Goal: Transaction & Acquisition: Purchase product/service

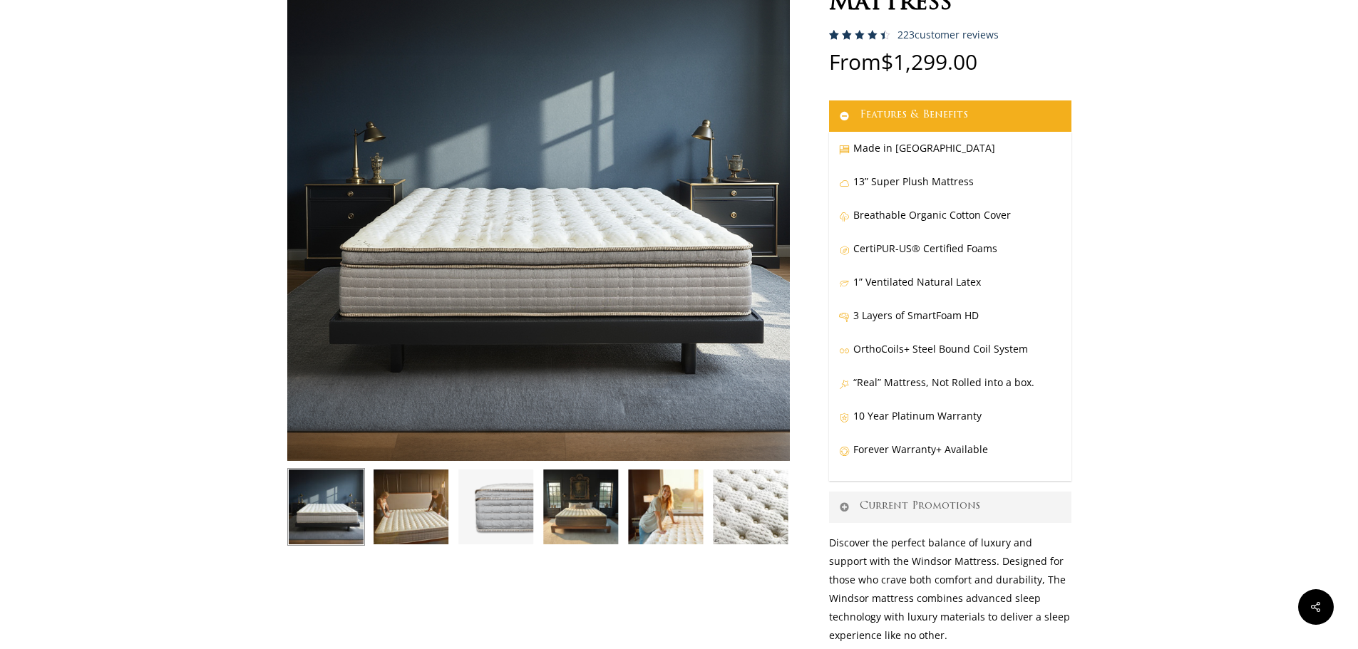
scroll to position [285, 0]
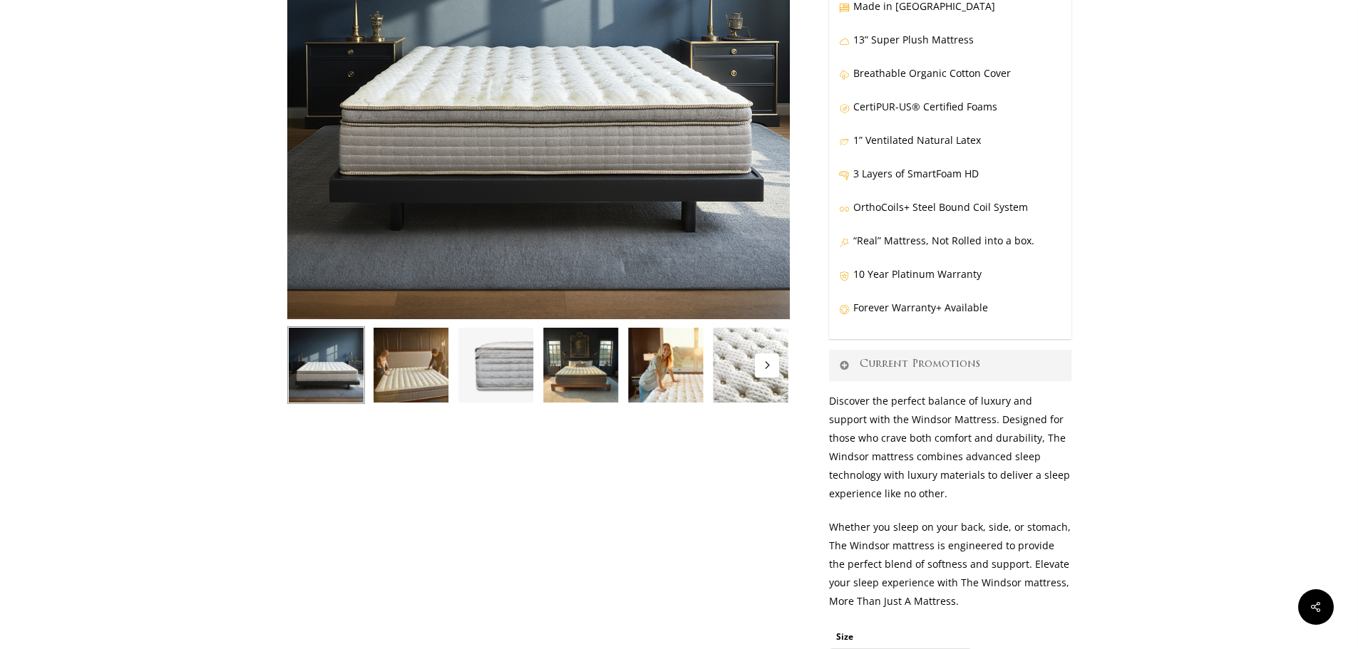
click at [772, 359] on button "Next" at bounding box center [767, 366] width 24 height 24
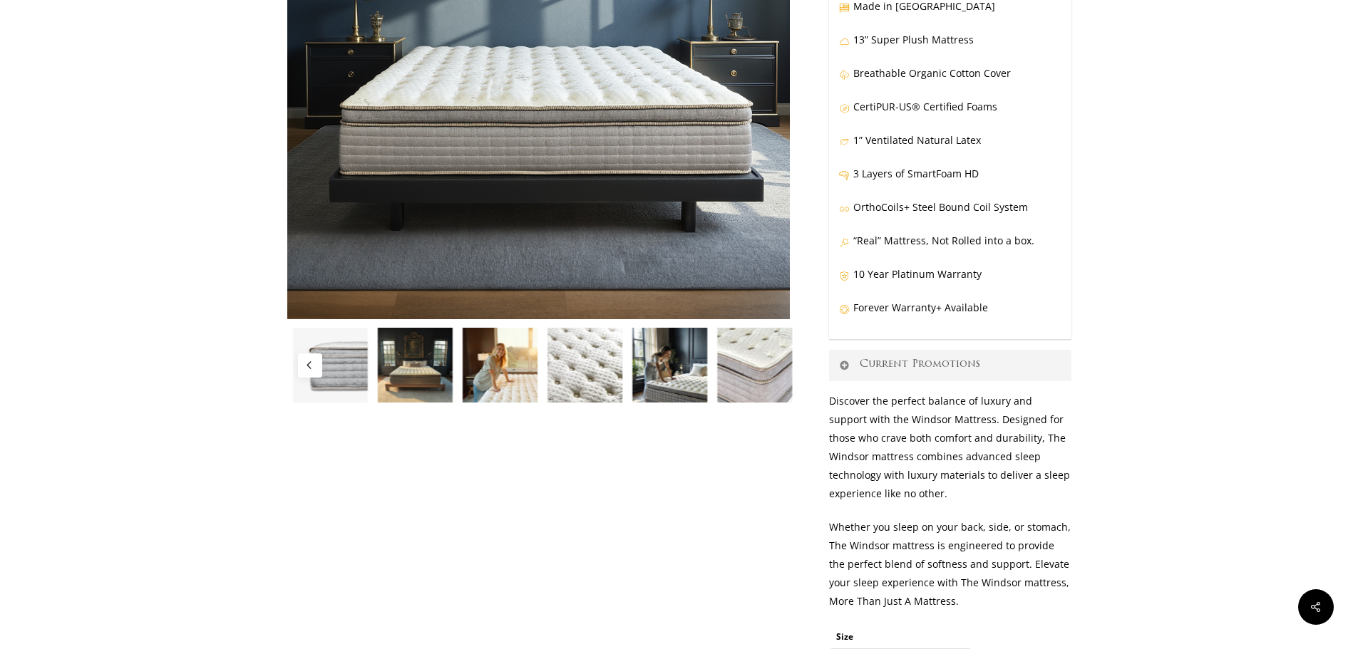
click at [770, 362] on img at bounding box center [755, 365] width 78 height 78
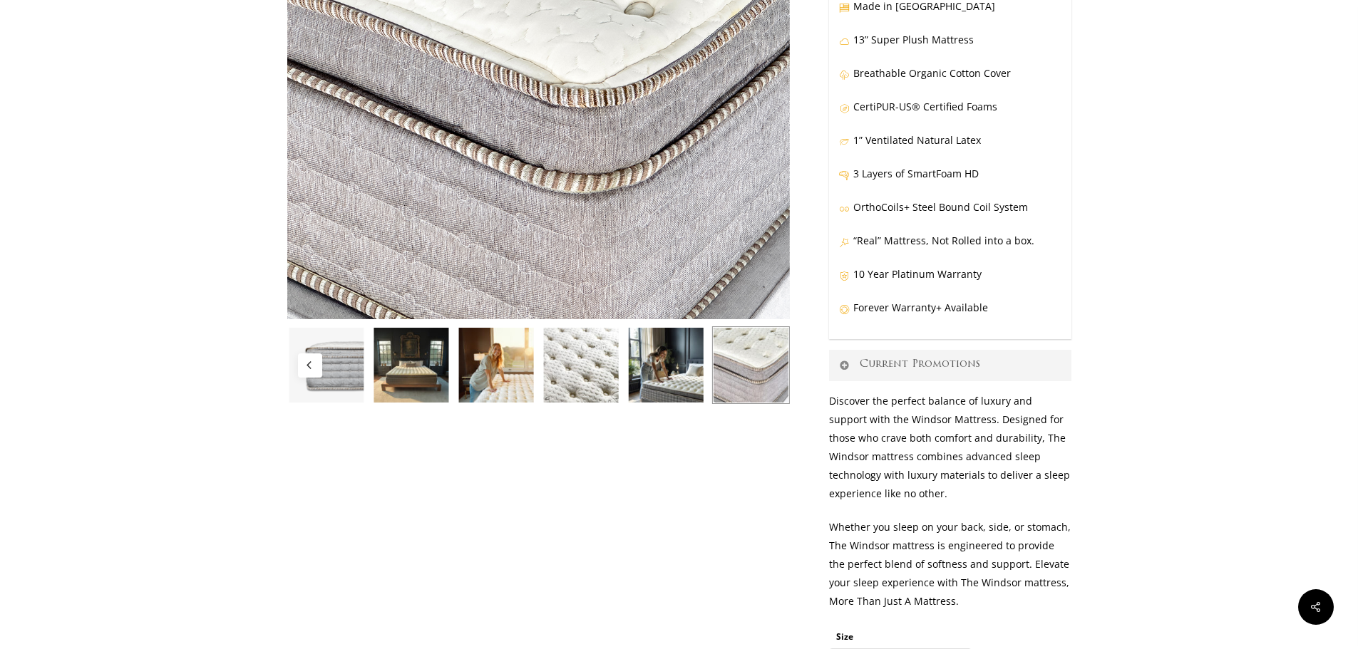
click at [659, 360] on img at bounding box center [666, 365] width 78 height 78
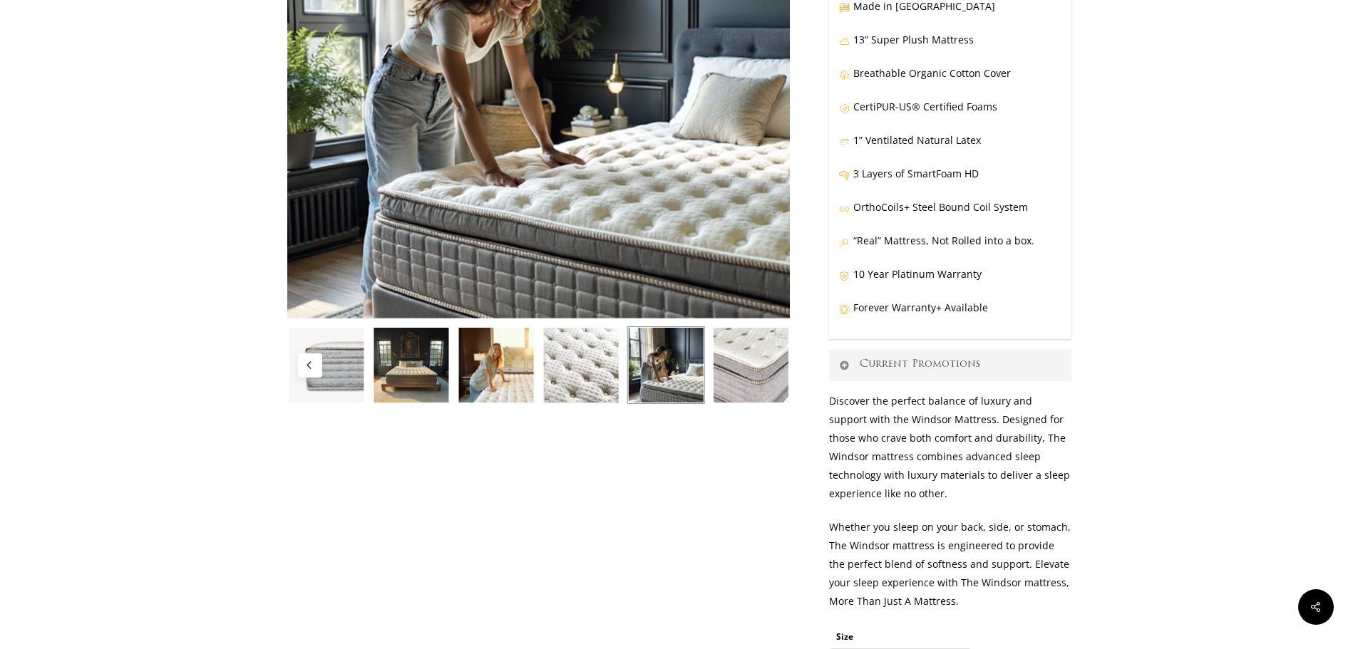
click at [490, 371] on img at bounding box center [496, 365] width 78 height 78
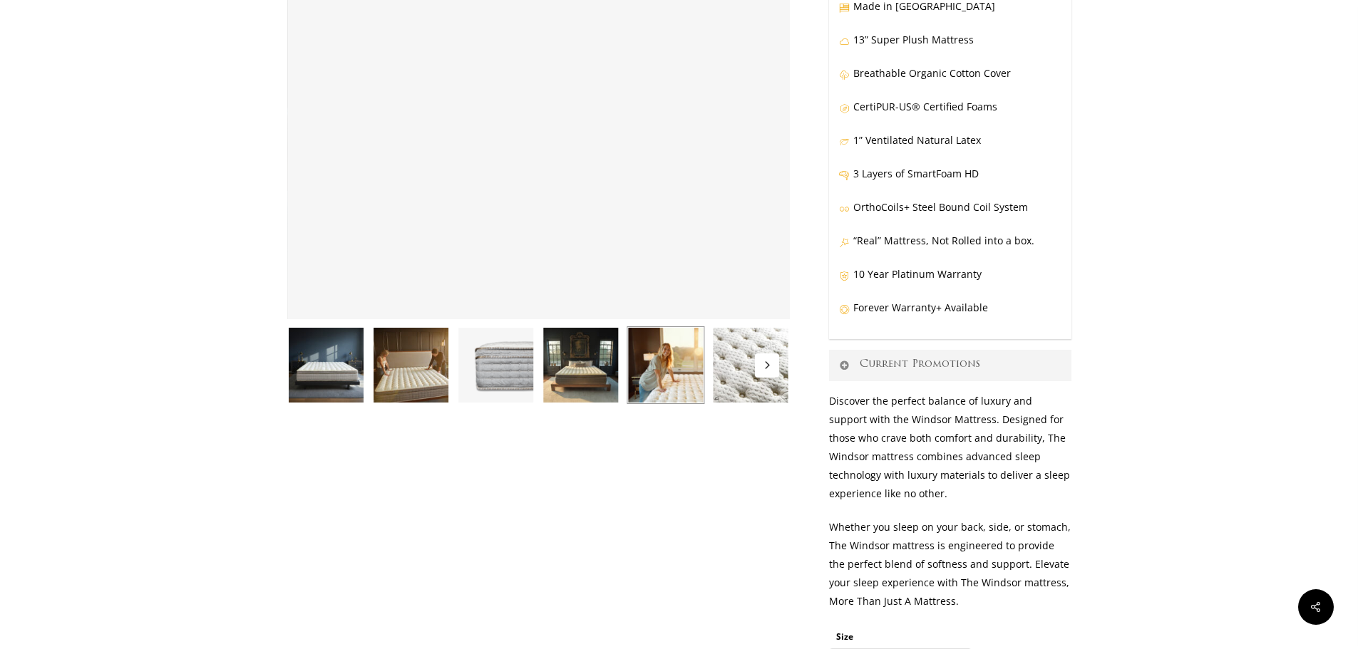
click at [428, 368] on img at bounding box center [411, 365] width 78 height 78
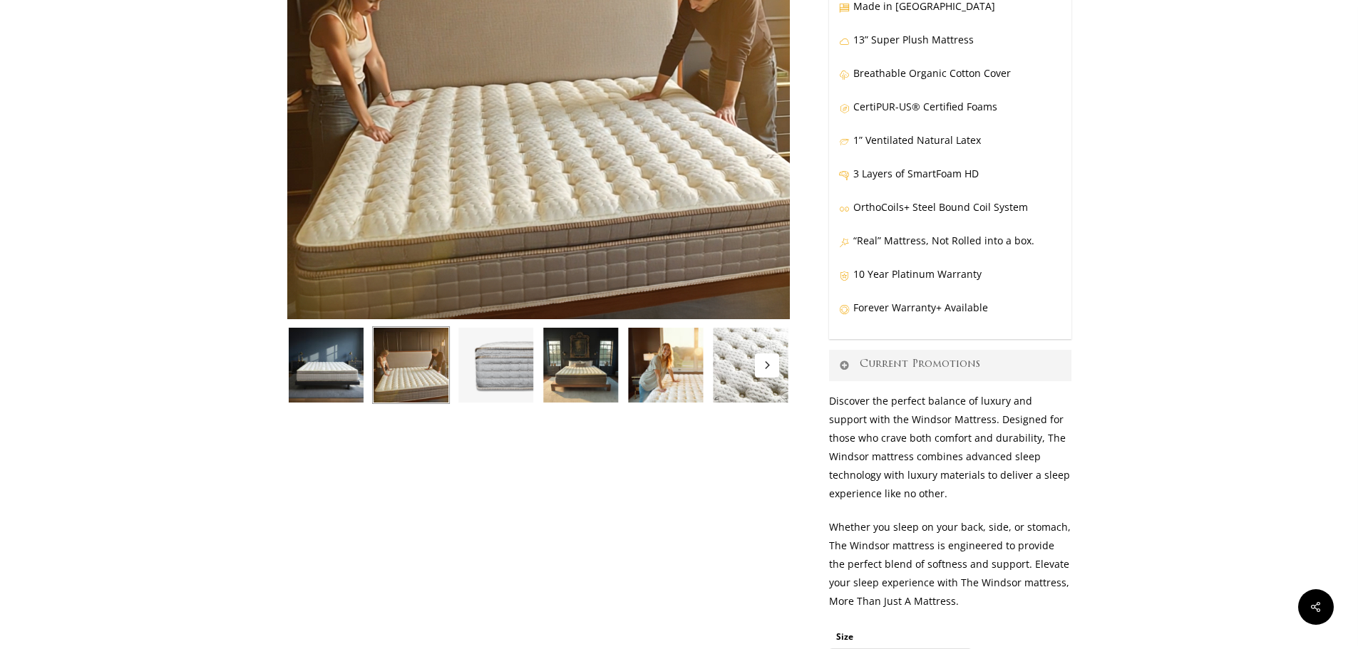
click at [330, 367] on img at bounding box center [326, 365] width 78 height 78
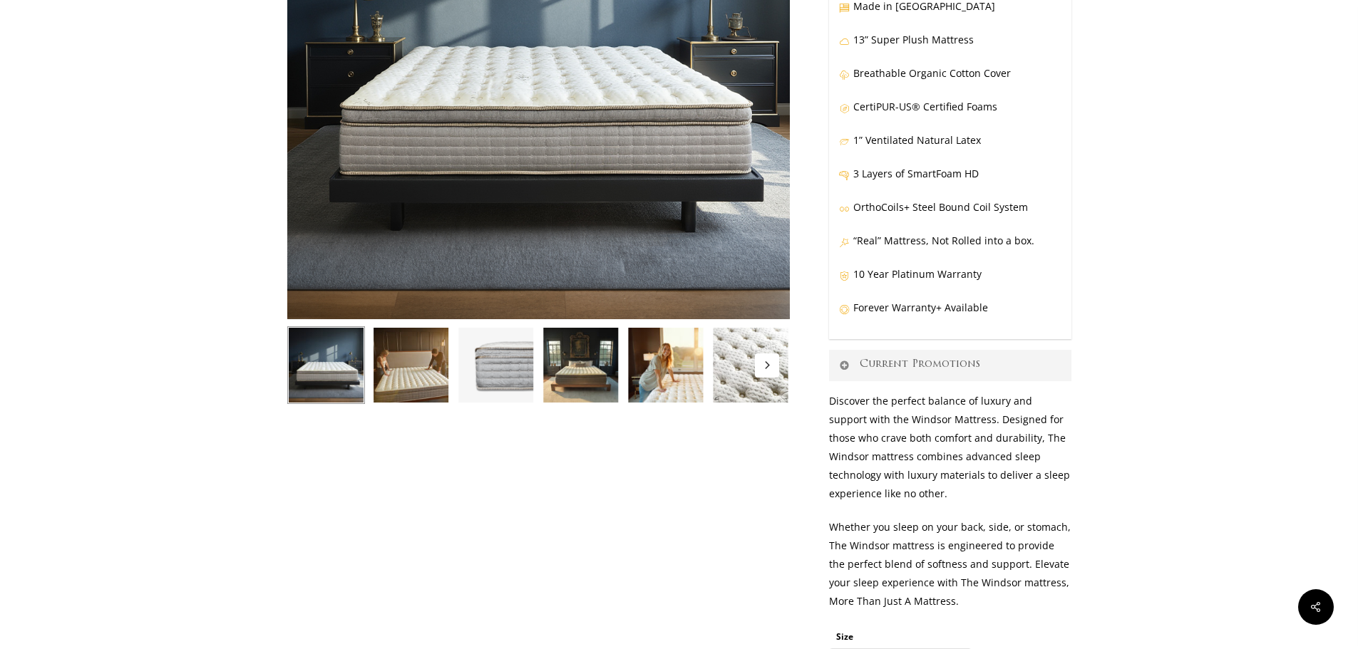
click at [490, 362] on img at bounding box center [496, 365] width 78 height 78
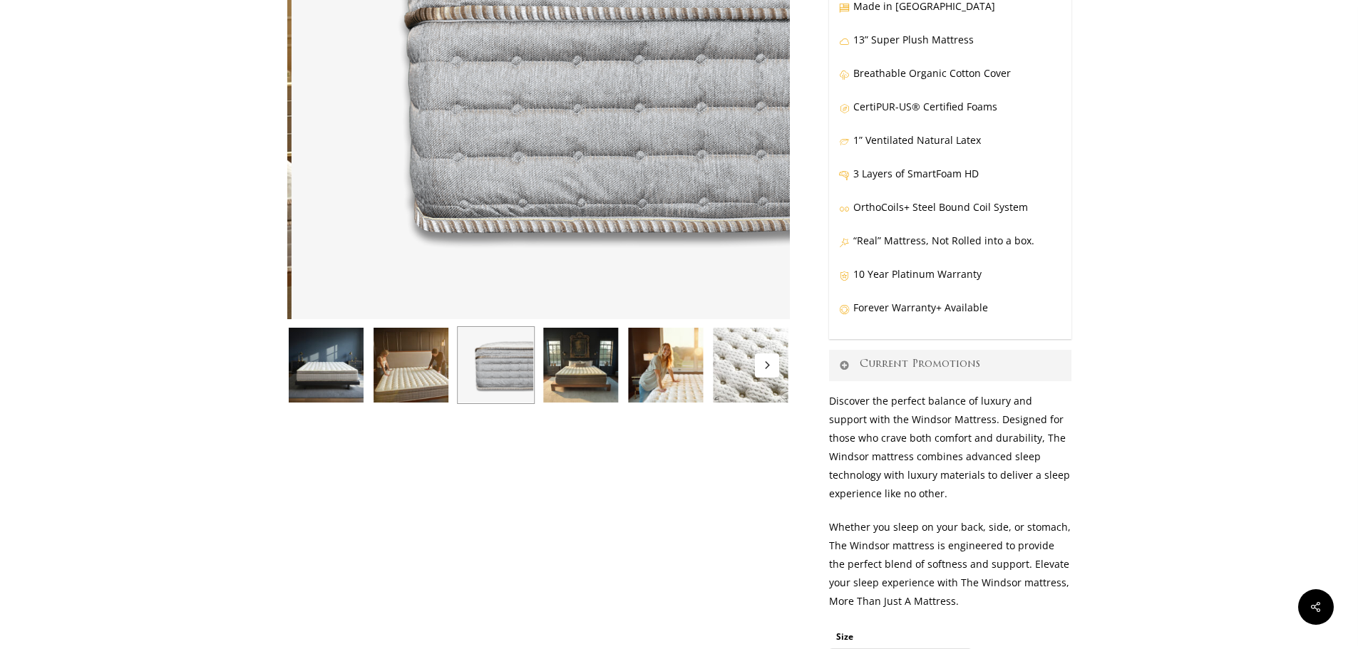
click at [564, 374] on img at bounding box center [581, 365] width 78 height 78
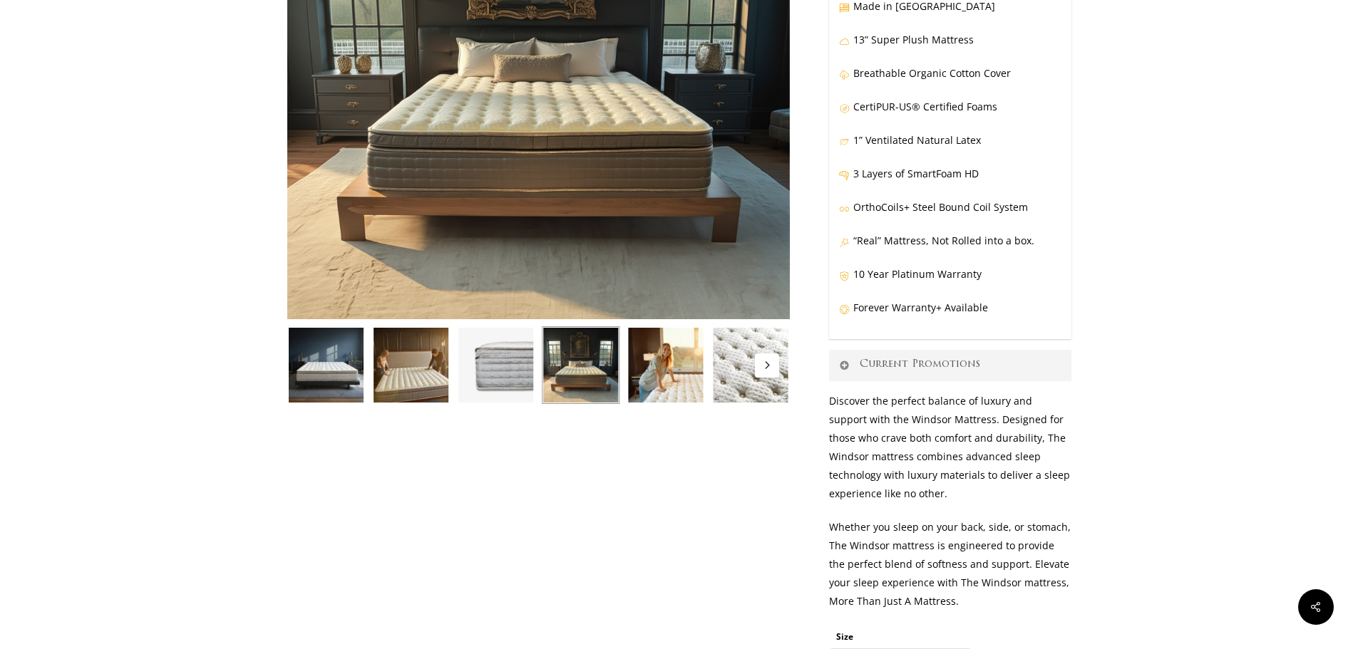
click at [637, 363] on img at bounding box center [666, 365] width 78 height 78
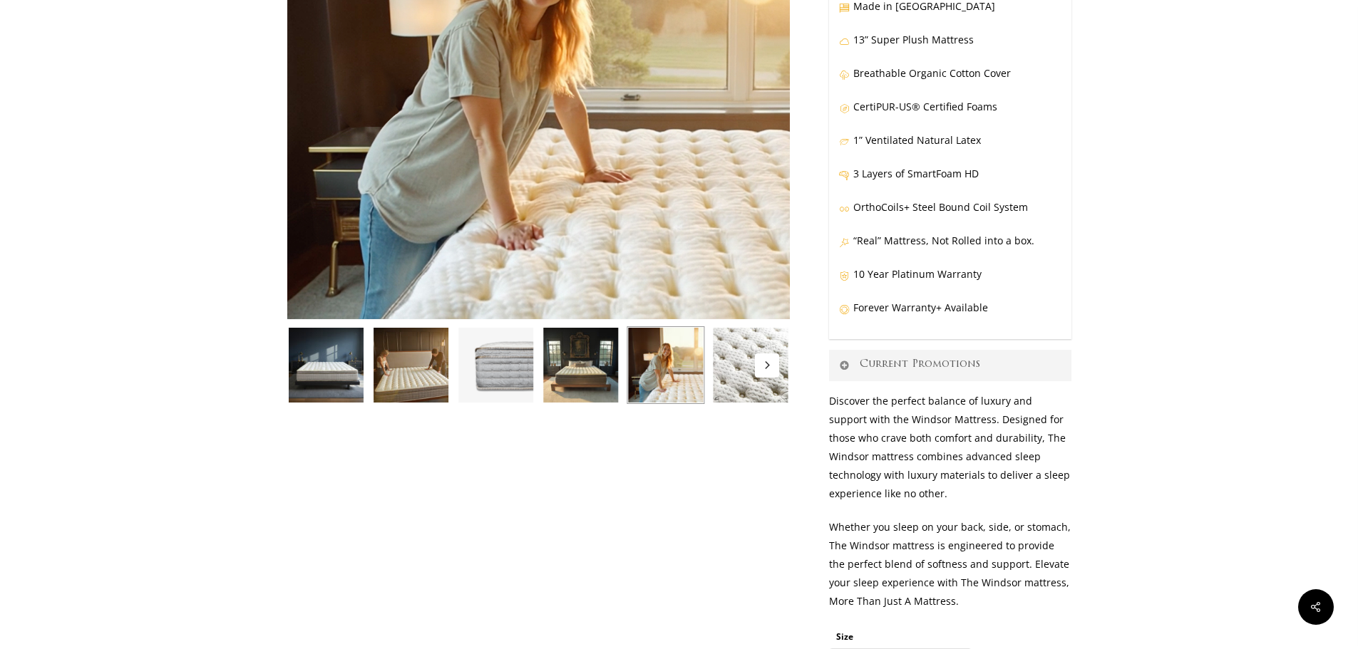
click at [706, 366] on div at bounding box center [665, 365] width 85 height 78
click at [768, 366] on icon "Next" at bounding box center [767, 364] width 4 height 7
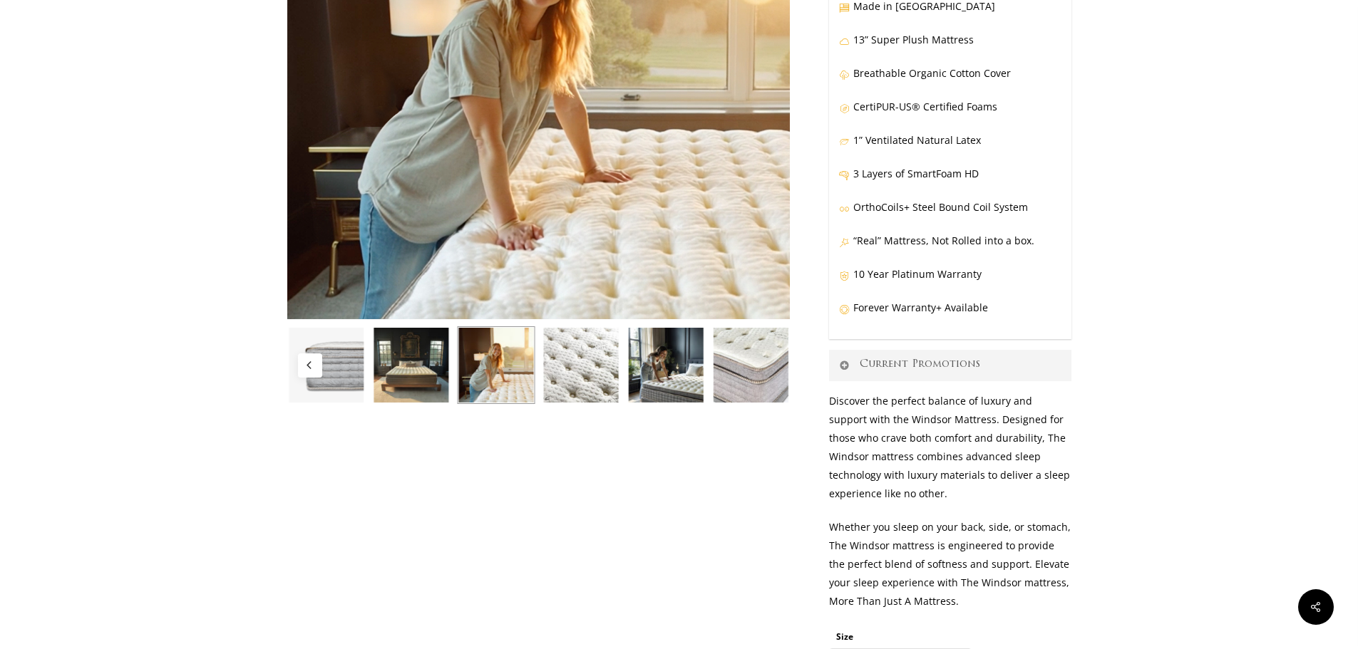
click at [758, 381] on img at bounding box center [750, 365] width 78 height 78
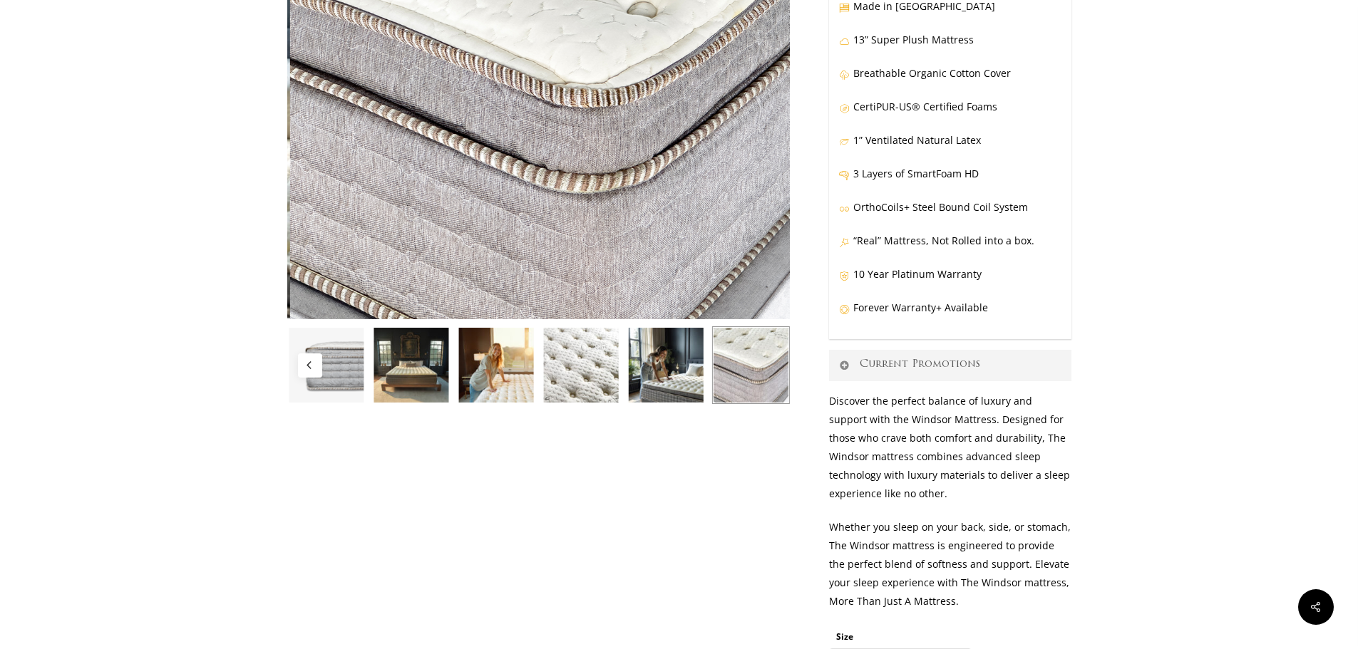
click at [760, 374] on img at bounding box center [750, 365] width 78 height 78
click at [634, 378] on img at bounding box center [666, 365] width 78 height 78
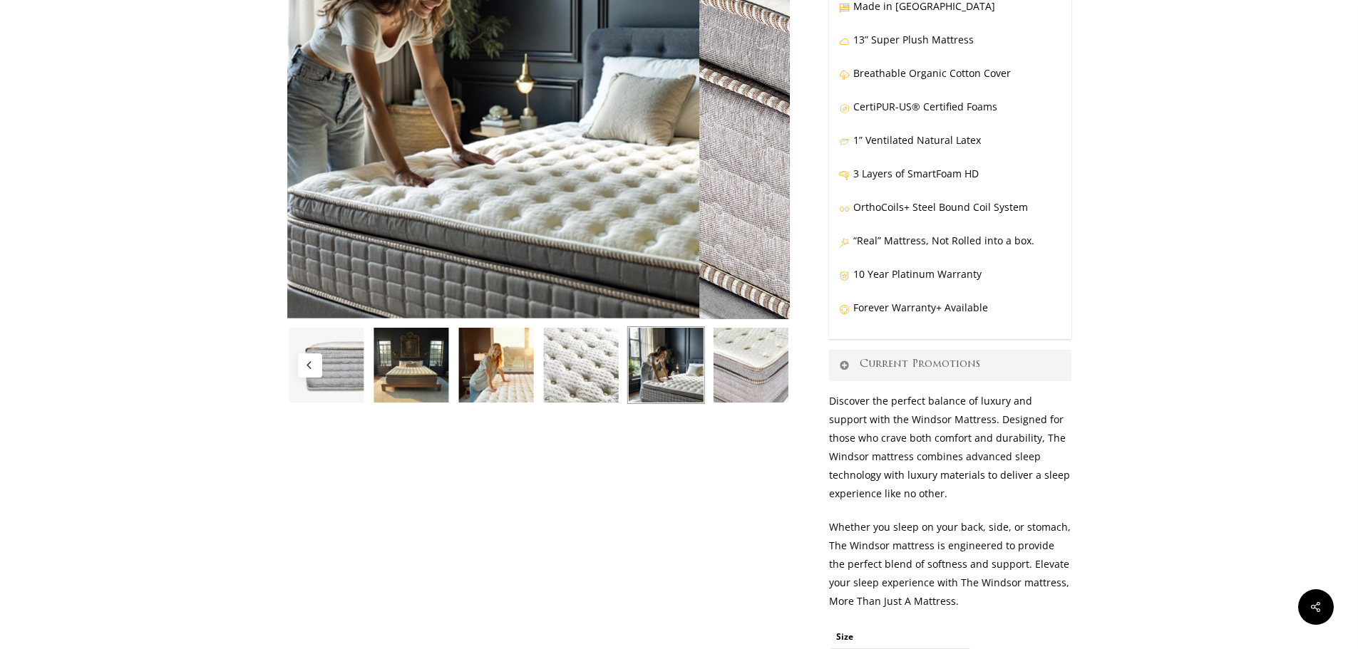
click at [532, 378] on img at bounding box center [496, 365] width 78 height 78
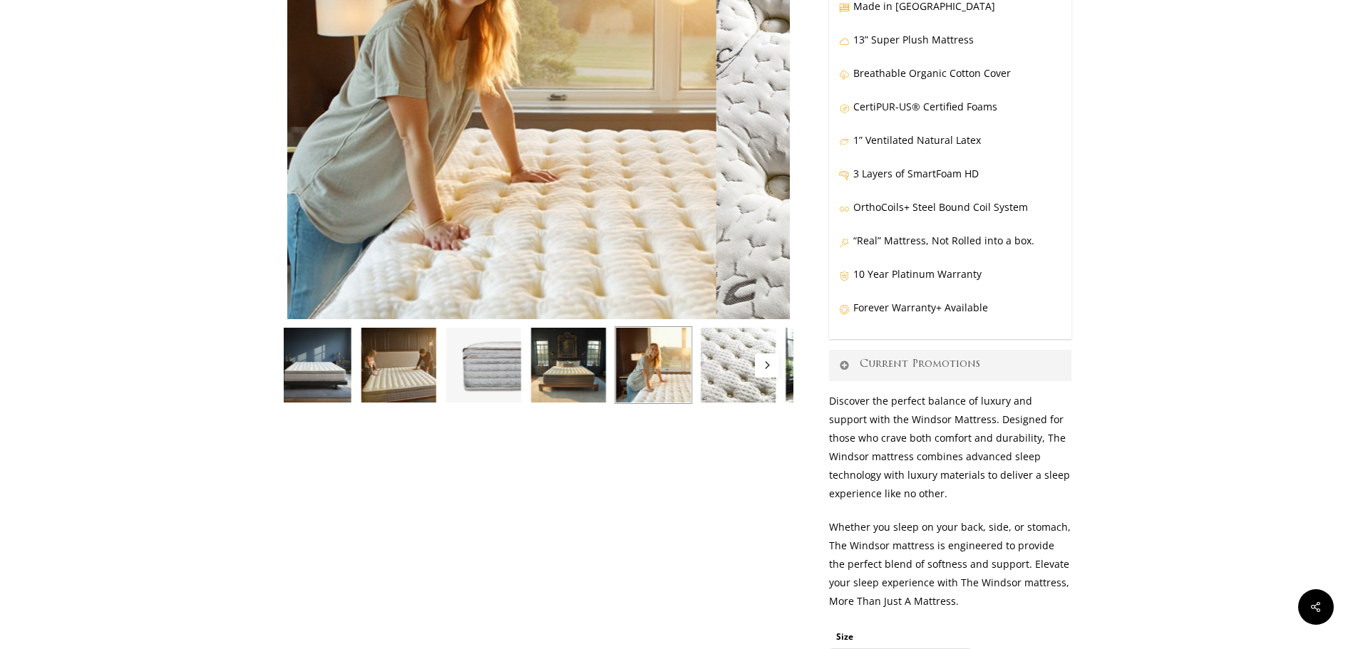
click at [432, 374] on img at bounding box center [398, 365] width 78 height 78
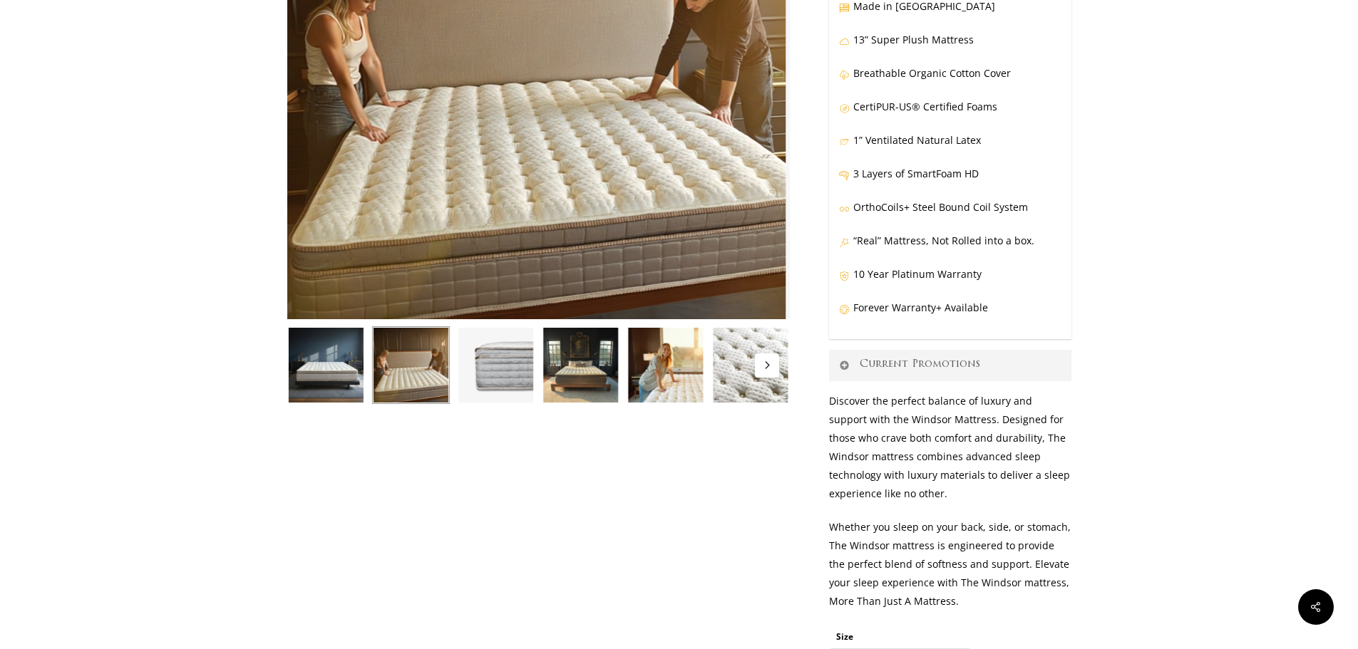
click at [331, 371] on img at bounding box center [326, 365] width 78 height 78
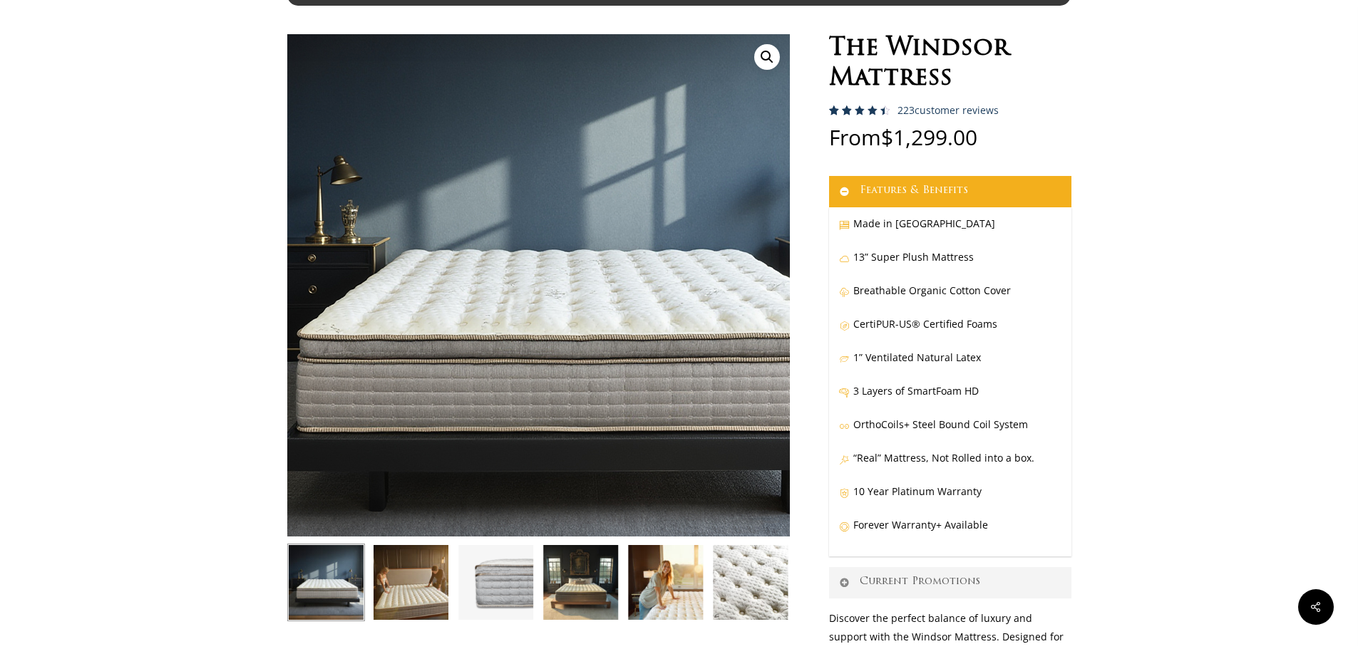
scroll to position [0, 0]
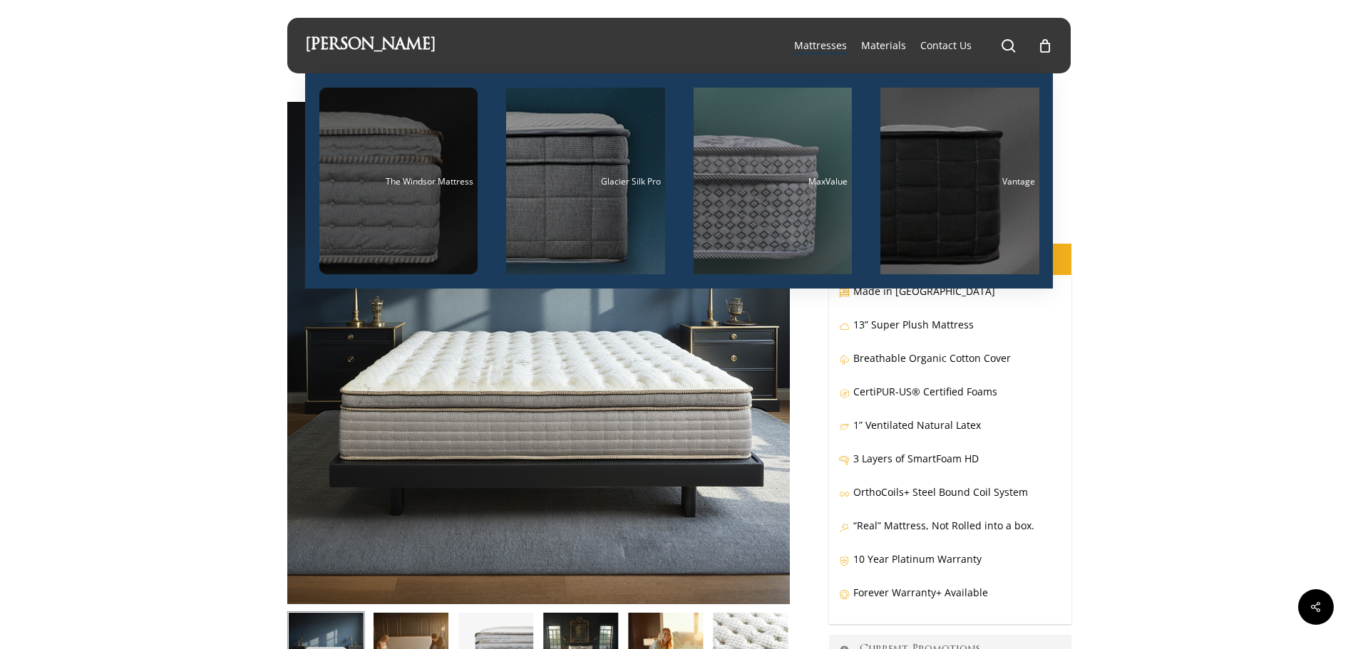
click at [423, 205] on div "Main Menu" at bounding box center [398, 181] width 159 height 187
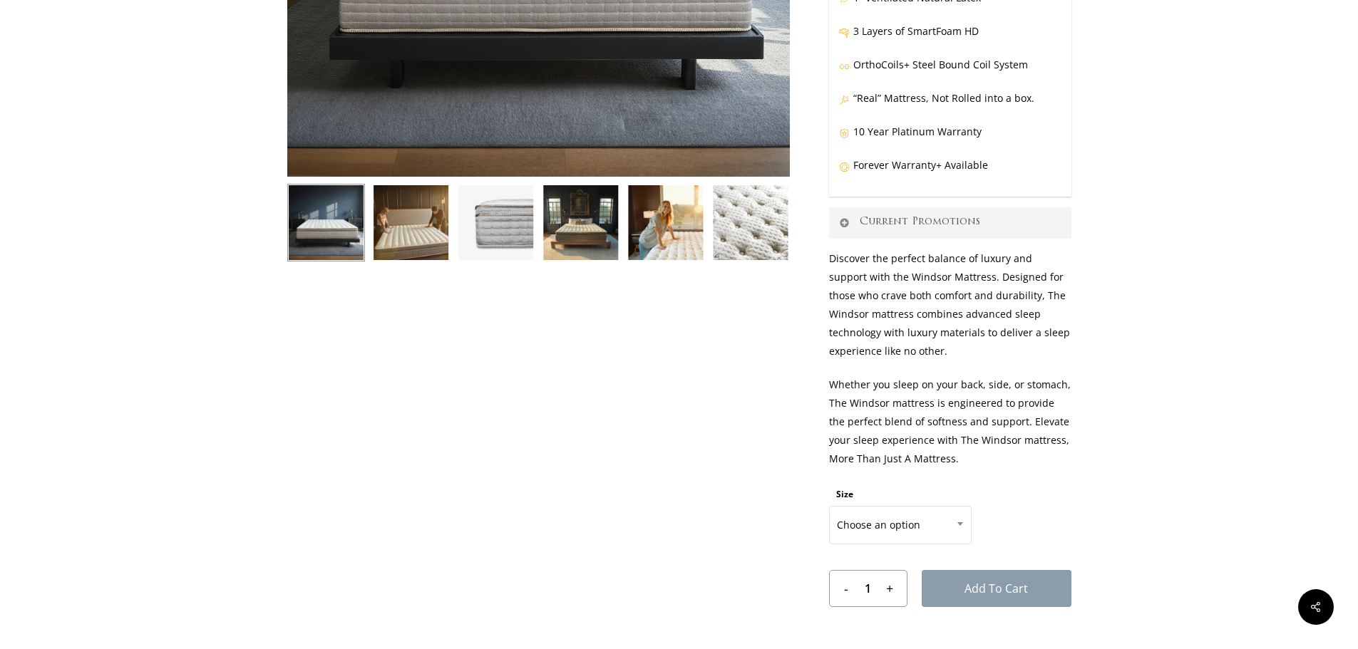
scroll to position [570, 0]
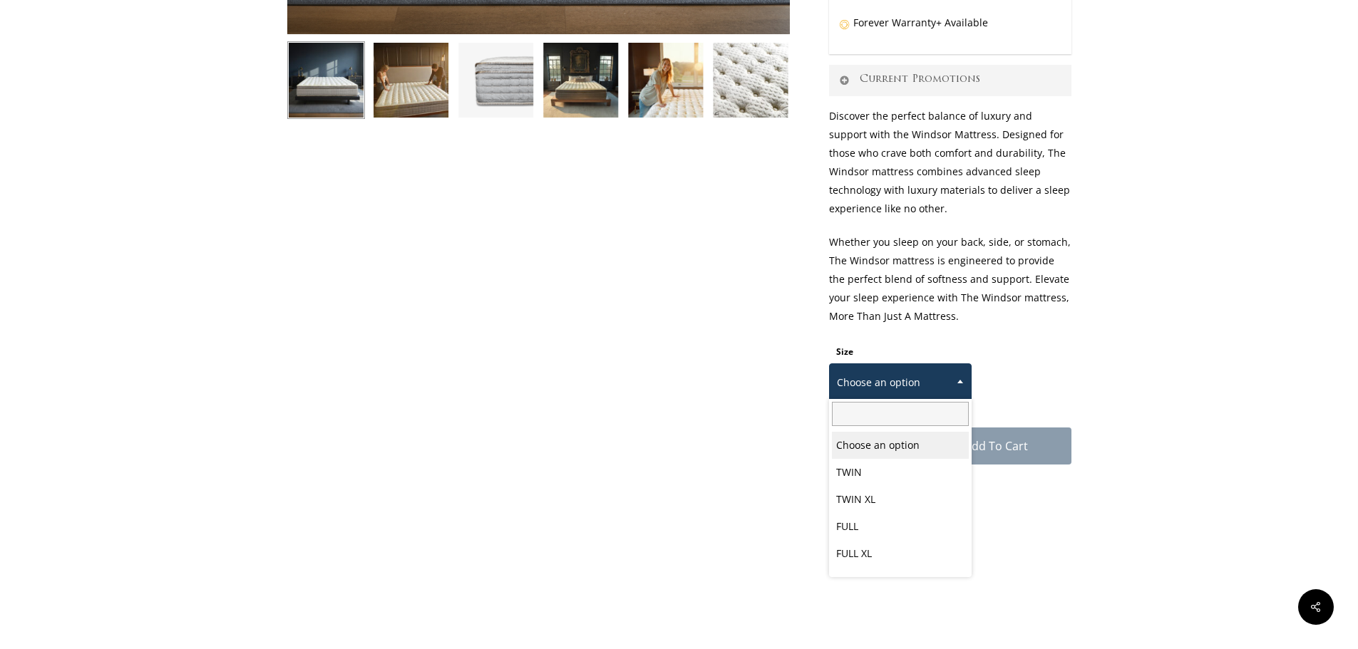
click at [939, 375] on span "Choose an option" at bounding box center [900, 383] width 141 height 30
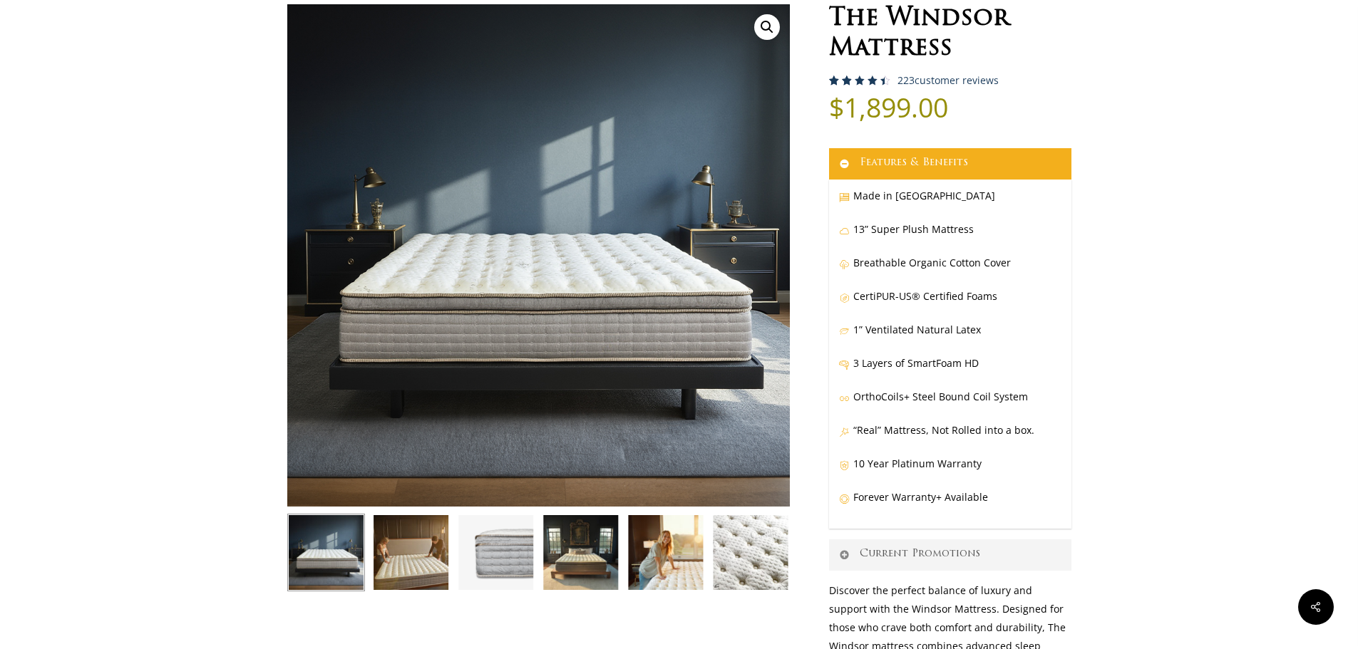
scroll to position [428, 0]
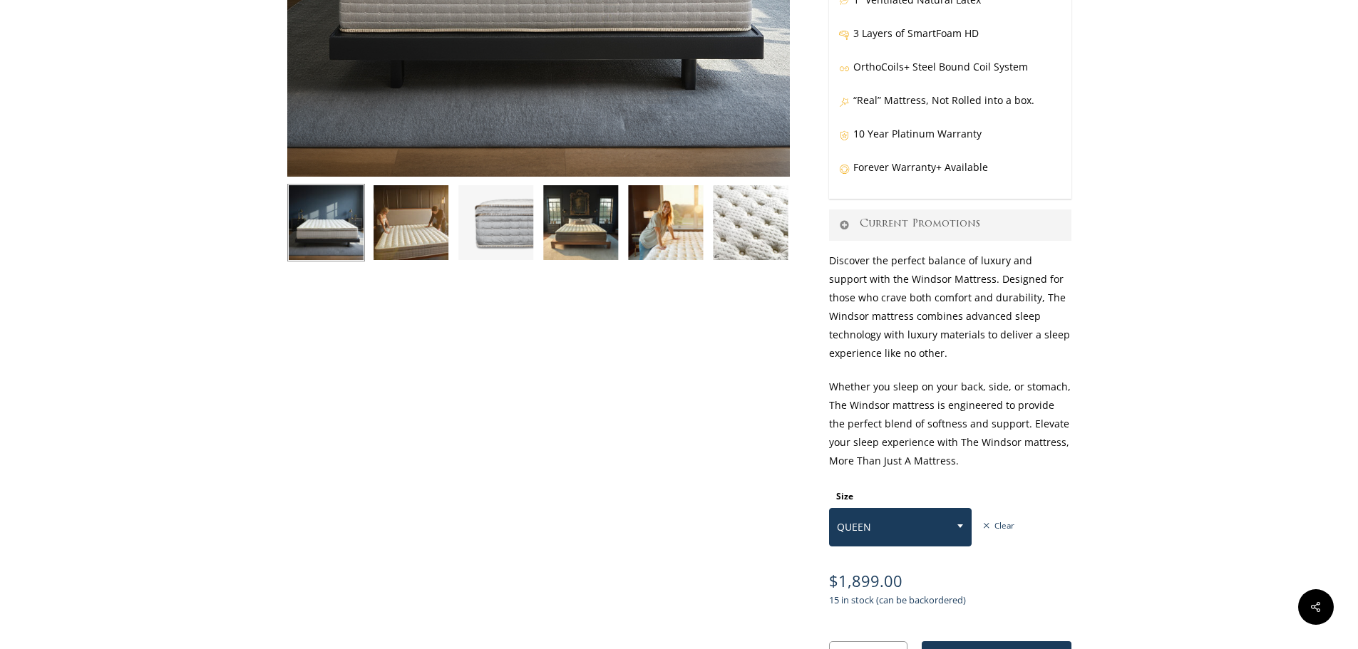
click at [902, 532] on span "QUEEN" at bounding box center [900, 527] width 141 height 30
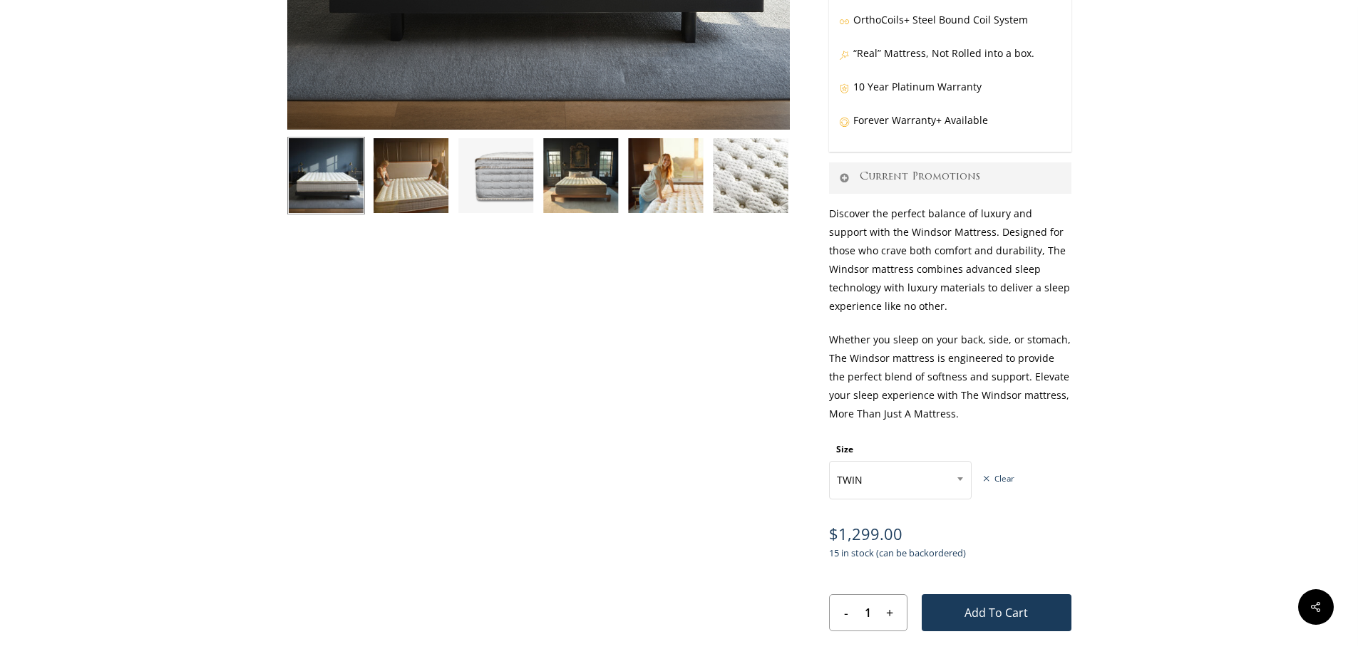
scroll to position [499, 0]
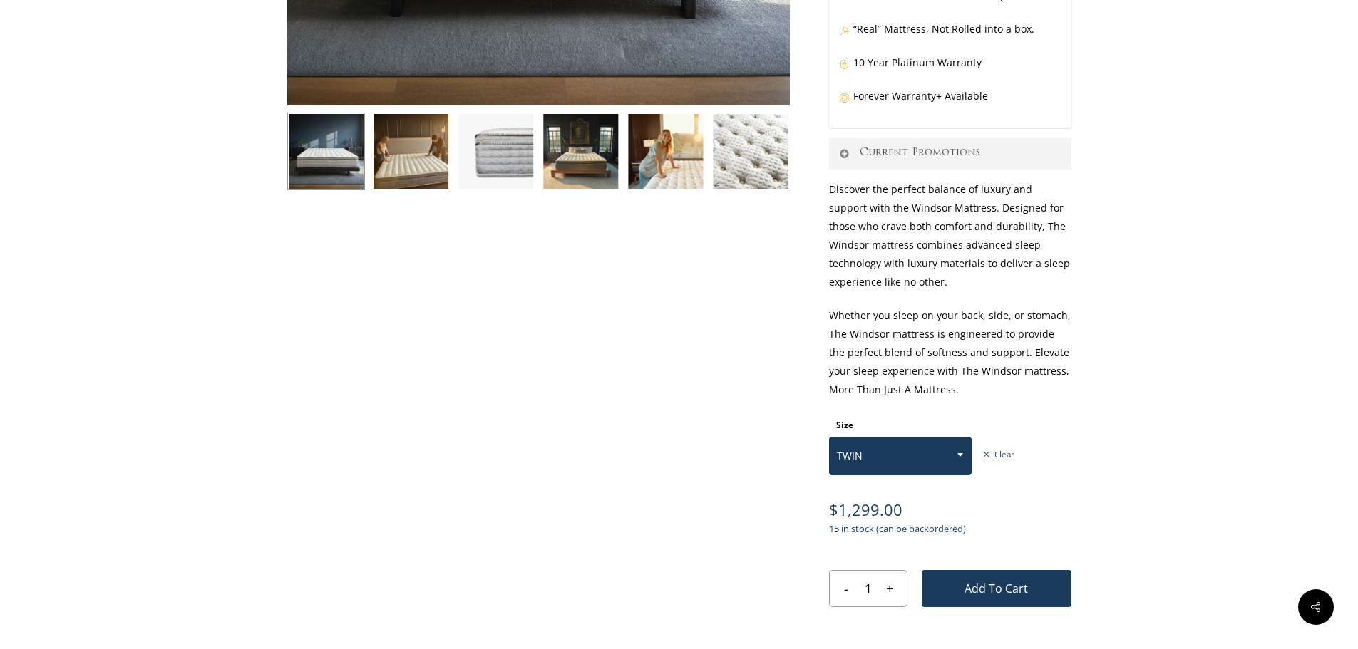
click at [892, 466] on span "TWIN" at bounding box center [900, 456] width 141 height 30
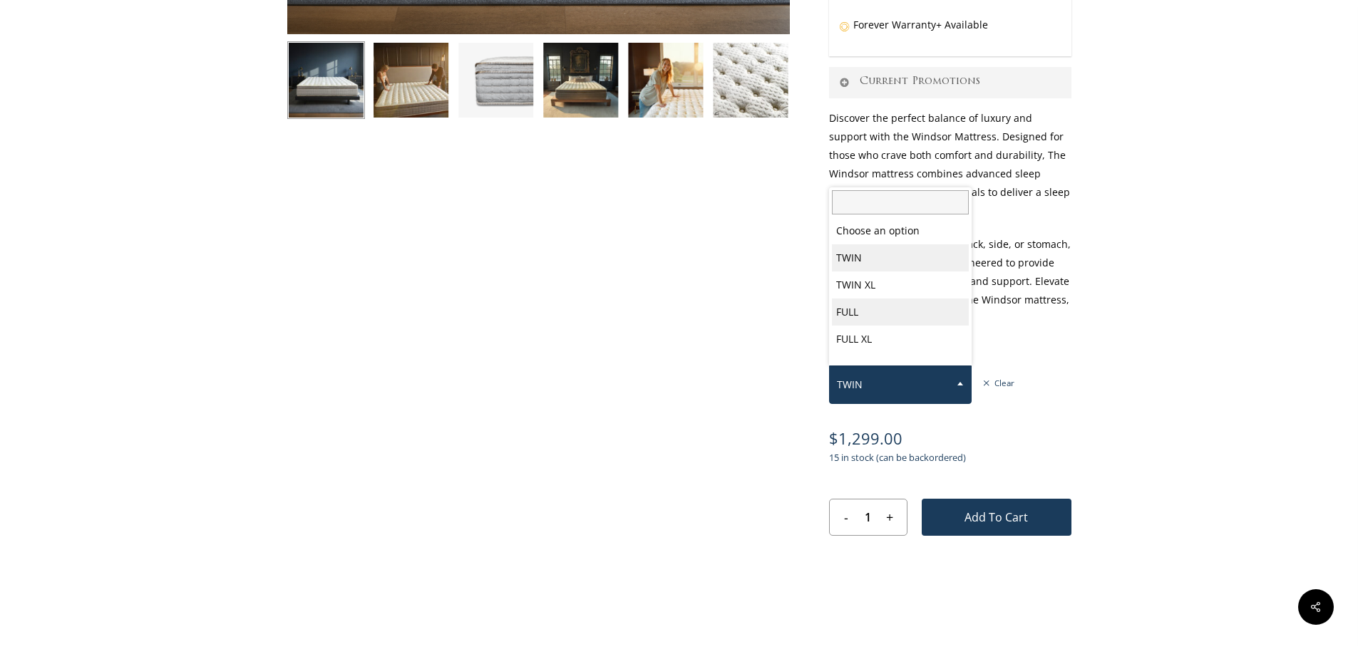
scroll to position [0, 0]
click at [915, 398] on span "TWIN XL" at bounding box center [900, 385] width 141 height 30
click at [919, 386] on span "QUEEN" at bounding box center [900, 385] width 141 height 30
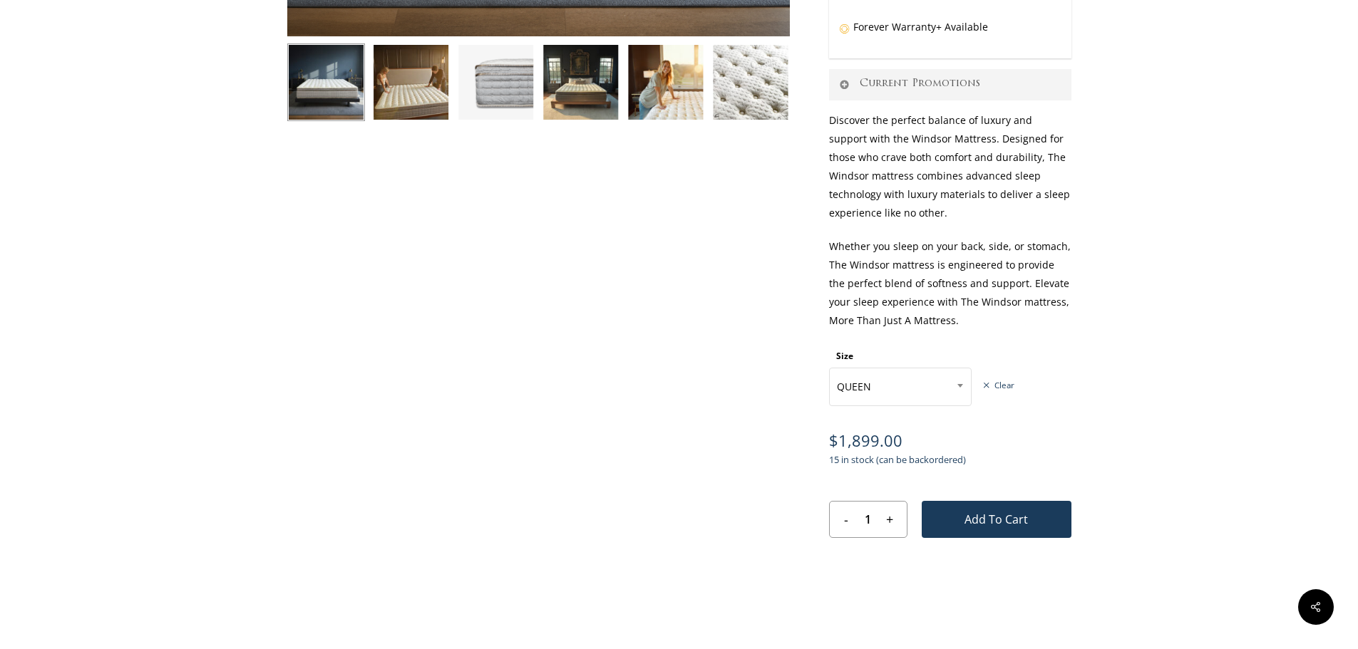
scroll to position [570, 0]
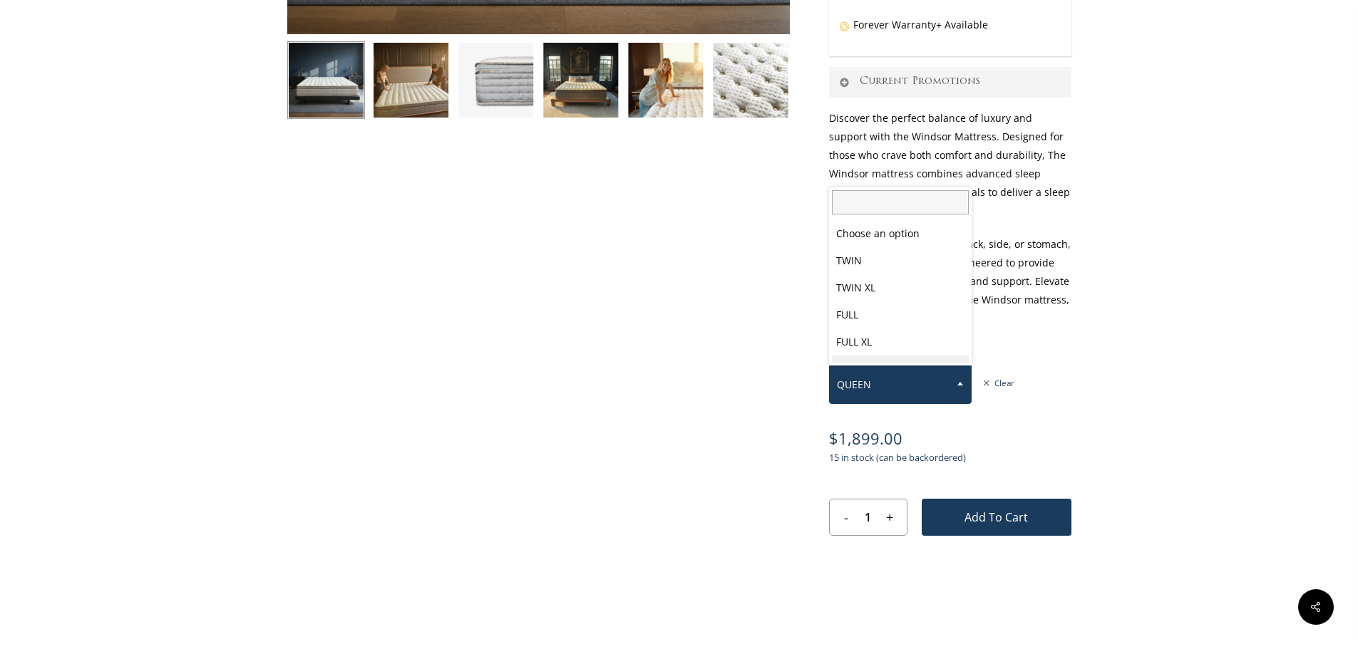
click at [893, 386] on span "QUEEN" at bounding box center [900, 385] width 141 height 30
click at [912, 384] on span "QUEEN" at bounding box center [900, 385] width 141 height 30
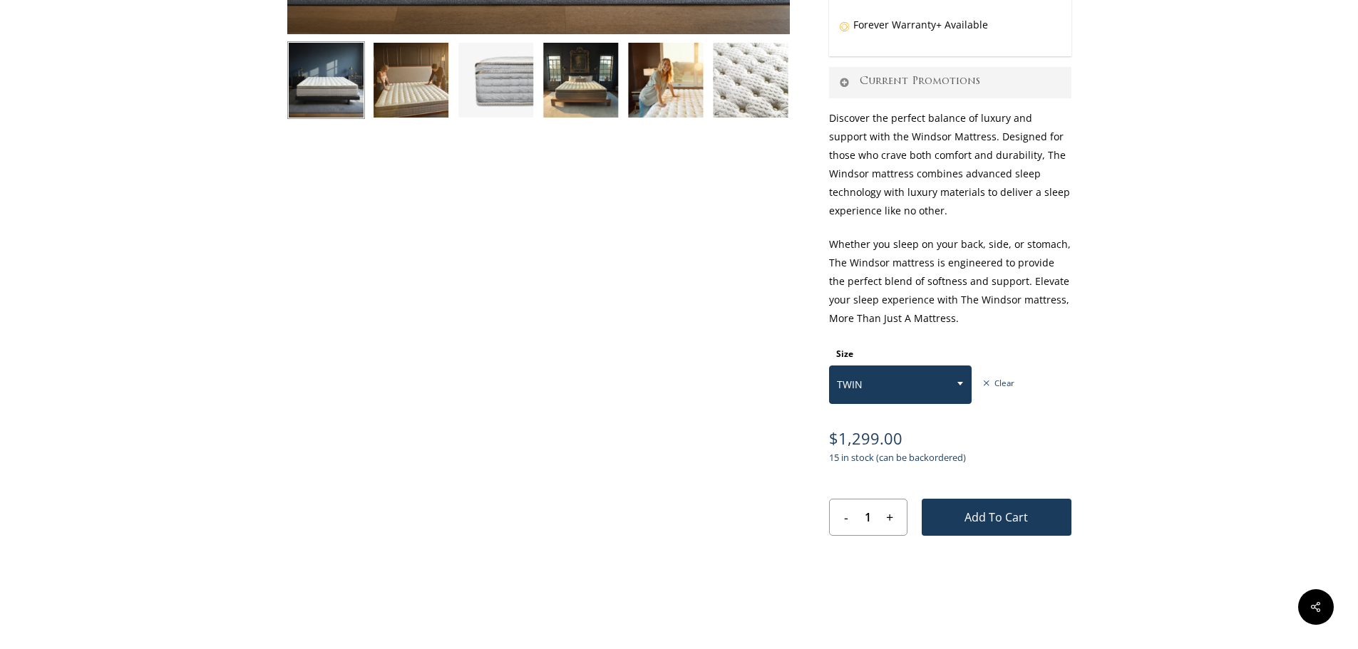
click at [893, 388] on span "TWIN" at bounding box center [900, 385] width 141 height 30
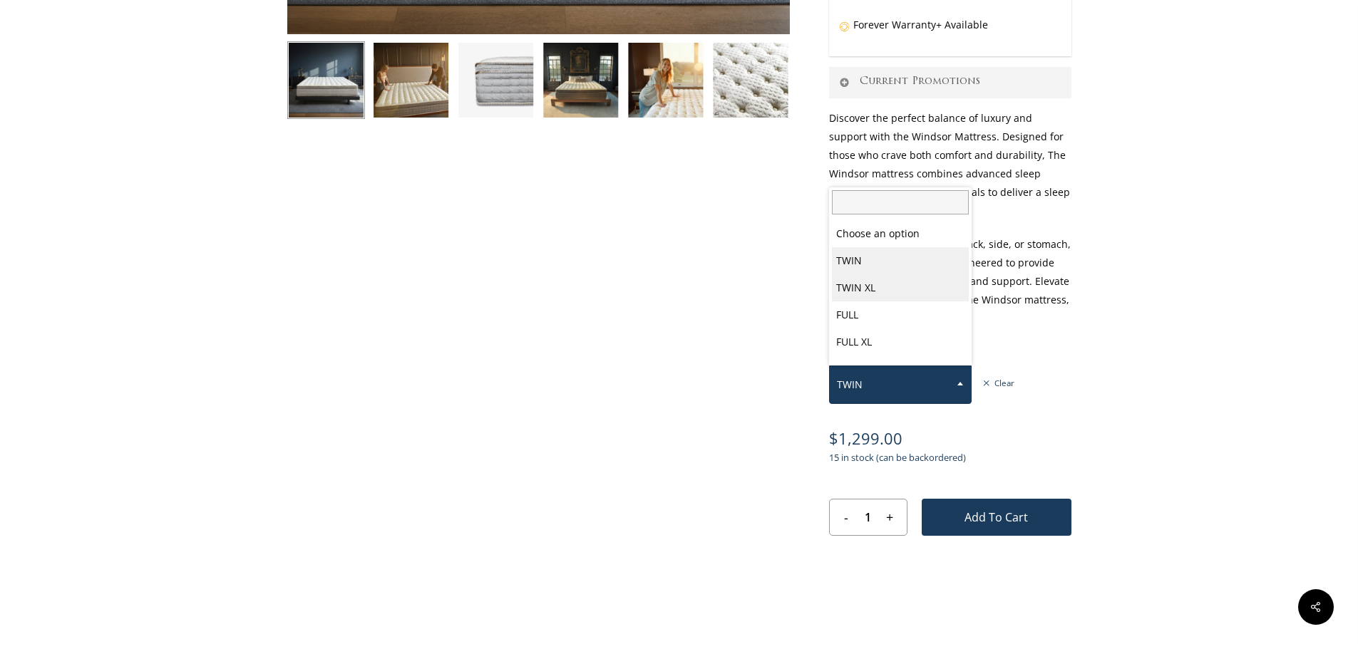
select select "TWIN XL"
